Goal: Transaction & Acquisition: Purchase product/service

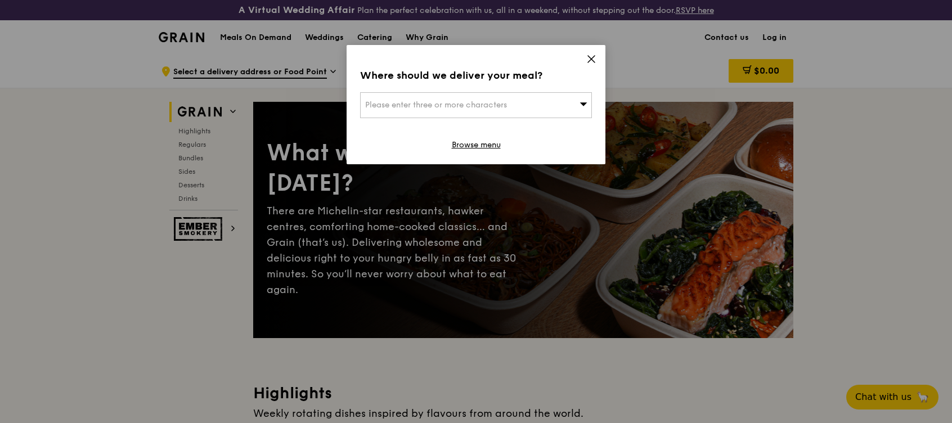
click at [526, 104] on div "Please enter three or more characters" at bounding box center [476, 105] width 232 height 26
click at [593, 56] on icon at bounding box center [591, 59] width 10 height 10
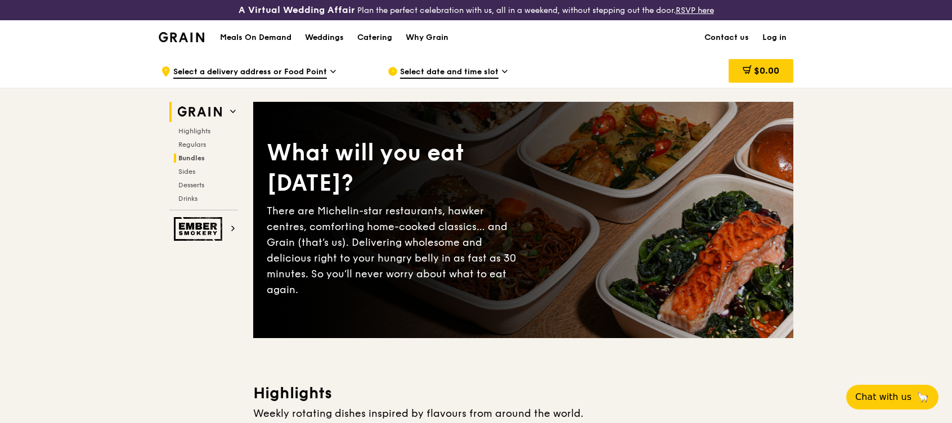
click at [195, 158] on span "Bundles" at bounding box center [191, 158] width 26 height 8
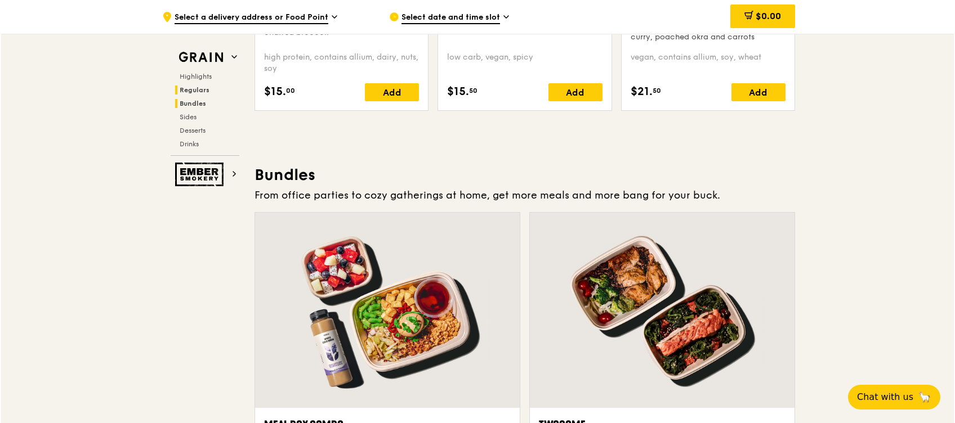
scroll to position [1614, 0]
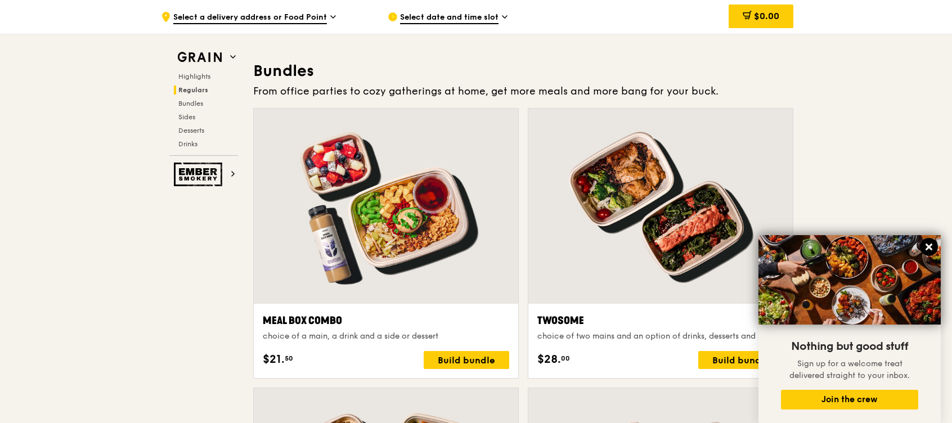
click at [929, 247] on icon at bounding box center [929, 247] width 7 height 7
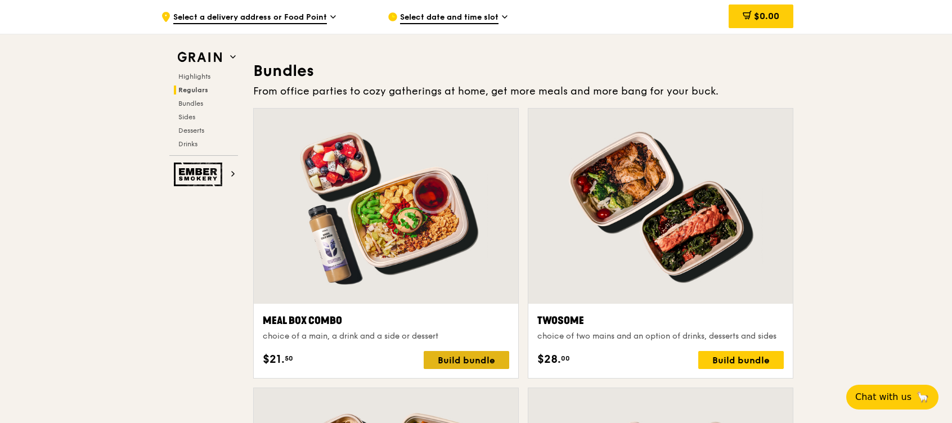
click at [448, 361] on div "Build bundle" at bounding box center [467, 360] width 86 height 18
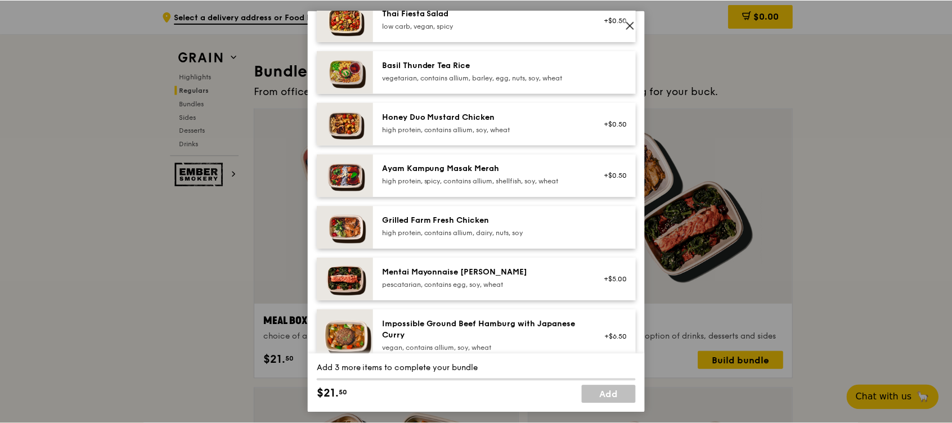
scroll to position [300, 0]
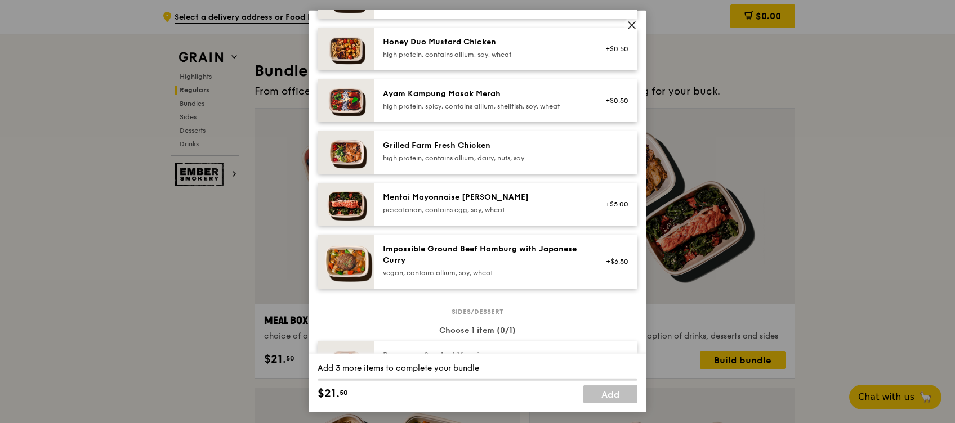
click at [487, 151] on div "Grilled Farm Fresh Chicken" at bounding box center [484, 145] width 202 height 11
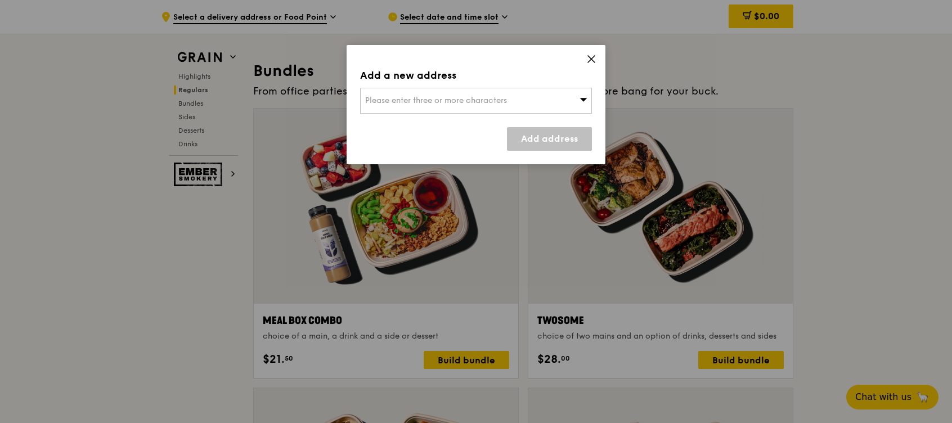
click at [566, 96] on div "Please enter three or more characters" at bounding box center [476, 101] width 232 height 26
click at [593, 56] on icon at bounding box center [591, 59] width 10 height 10
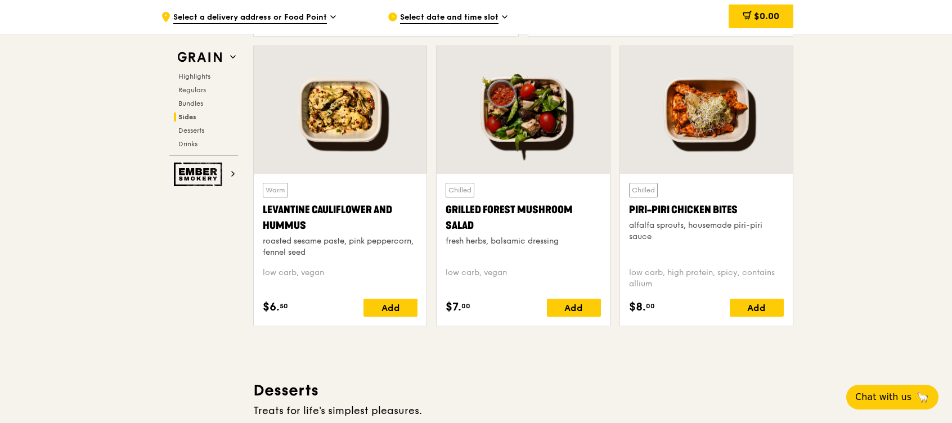
scroll to position [2890, 0]
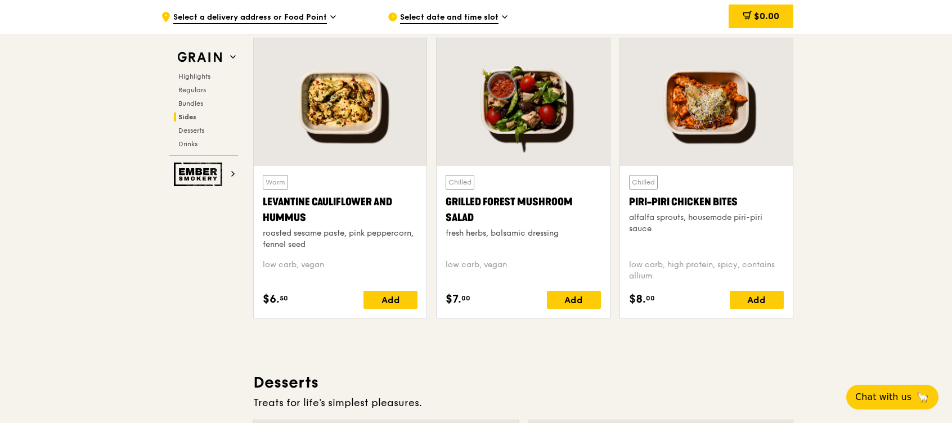
click at [696, 70] on div "Warm Levantine Cauliflower and Hummus roasted sesame paste, pink peppercorn, fe…" at bounding box center [523, 183] width 549 height 290
drag, startPoint x: 696, startPoint y: 70, endPoint x: 884, endPoint y: 225, distance: 243.1
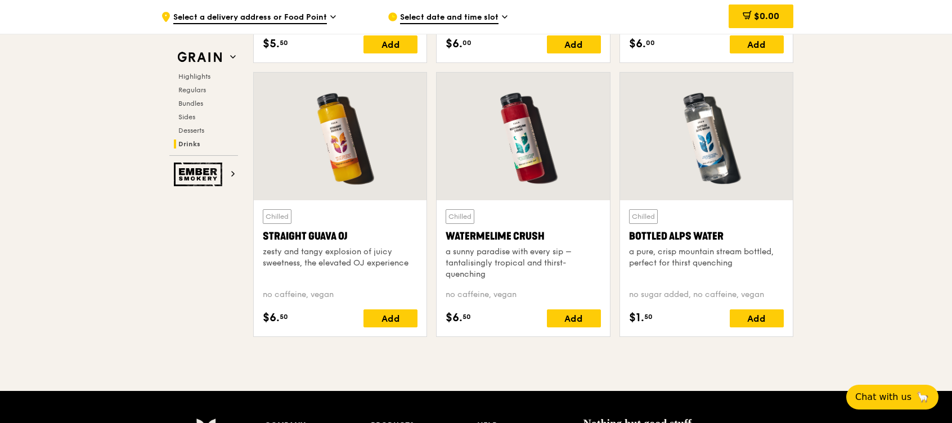
scroll to position [4461, 0]
